Goal: Find specific page/section: Find specific page/section

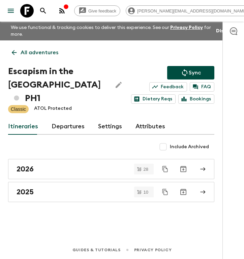
click at [28, 9] on icon at bounding box center [26, 10] width 13 height 13
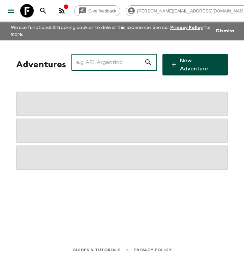
click at [110, 63] on input "text" at bounding box center [107, 62] width 73 height 19
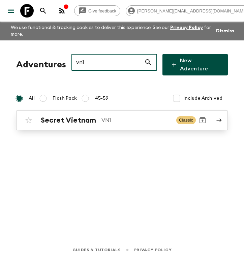
type input "vn1"
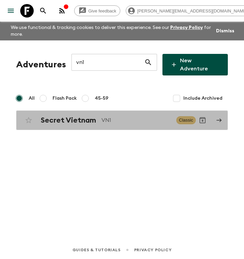
click at [82, 116] on h2 "Secret Vietnam" at bounding box center [68, 120] width 55 height 9
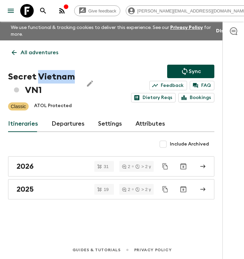
drag, startPoint x: 77, startPoint y: 77, endPoint x: 39, endPoint y: 76, distance: 38.5
click at [39, 76] on h1 "Secret Vietnam VN1" at bounding box center [43, 83] width 70 height 27
copy h1 "[GEOGRAPHIC_DATA]"
